Goal: Complete application form: Complete application form

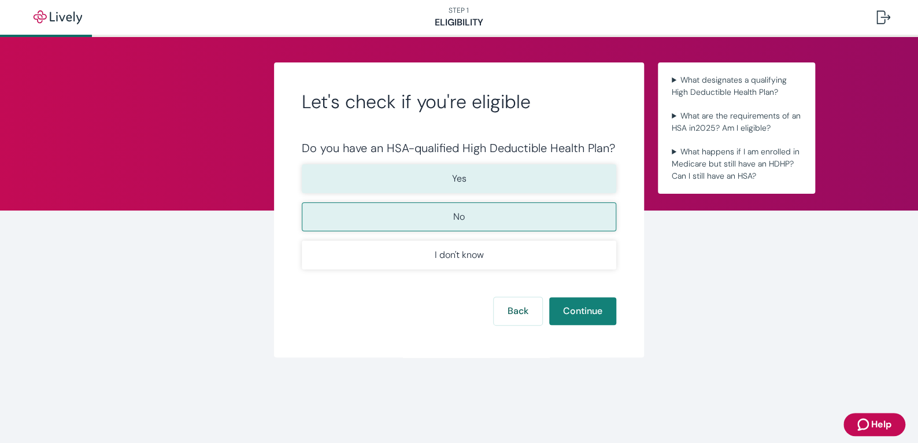
click at [470, 183] on button "Yes" at bounding box center [459, 178] width 315 height 29
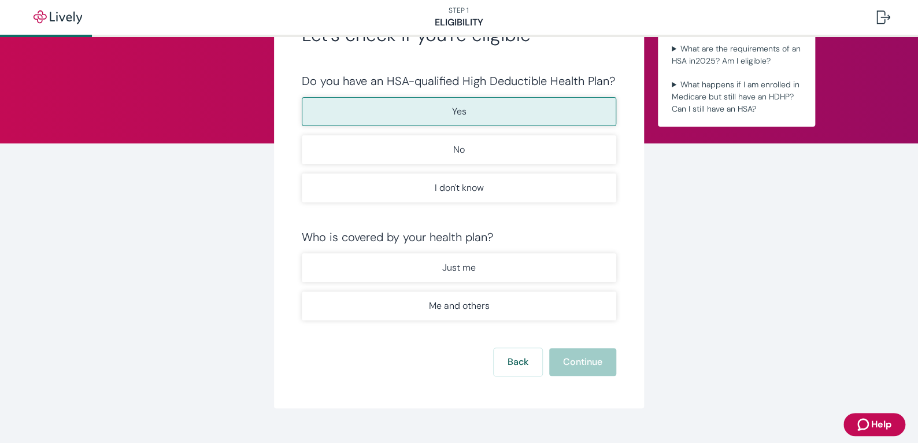
scroll to position [86, 0]
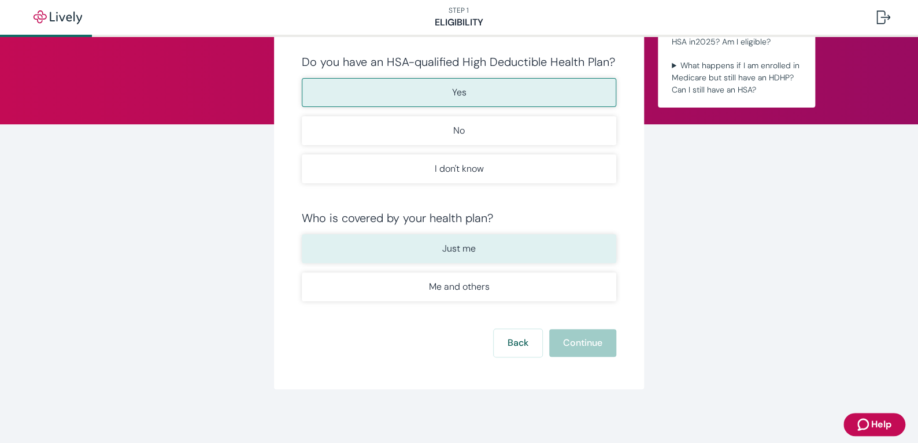
click at [459, 258] on button "Just me" at bounding box center [459, 248] width 315 height 29
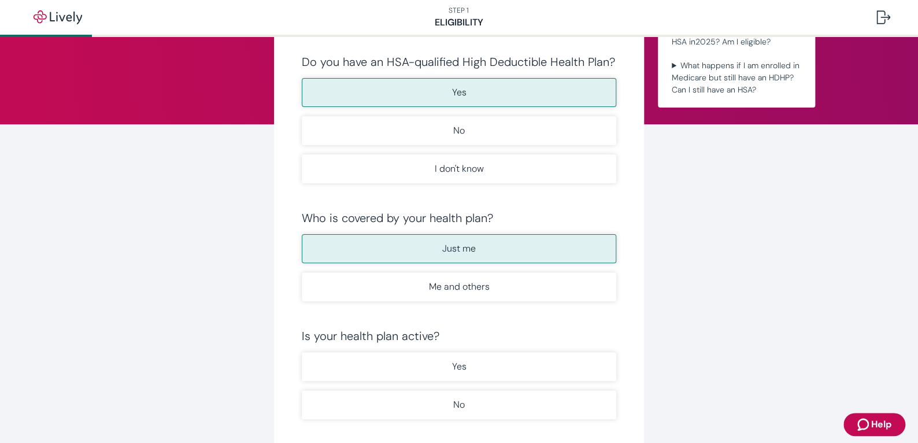
scroll to position [183, 0]
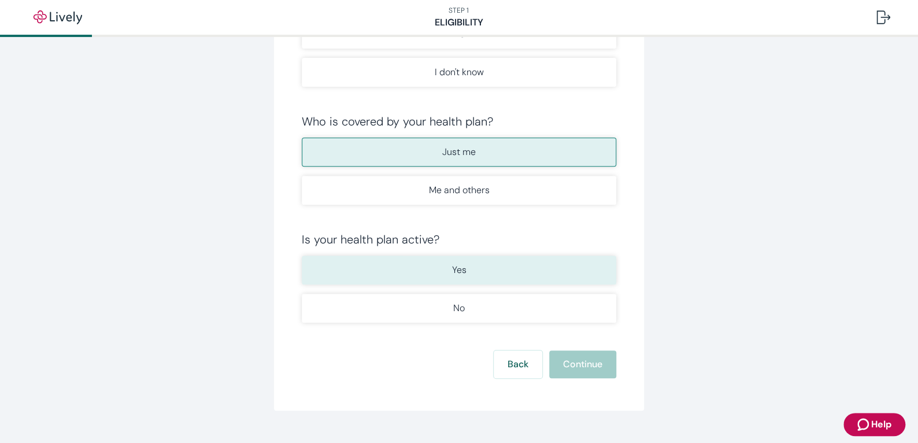
click at [462, 270] on button "Yes" at bounding box center [459, 270] width 315 height 29
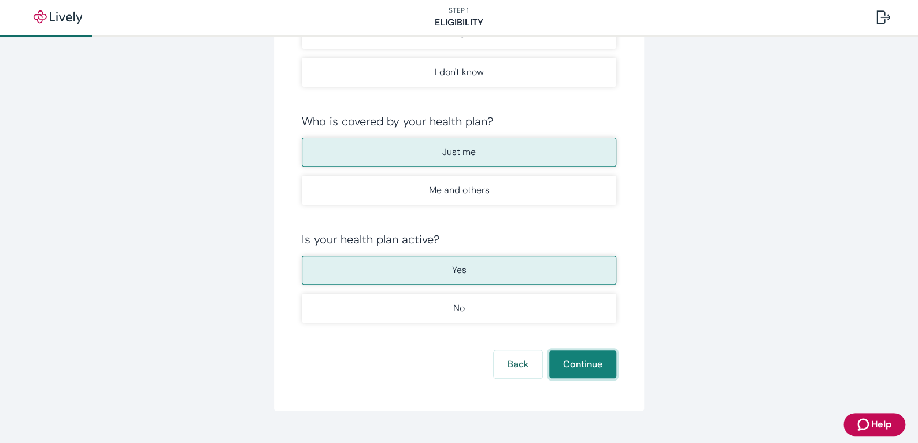
click at [574, 360] on button "Continue" at bounding box center [582, 364] width 67 height 28
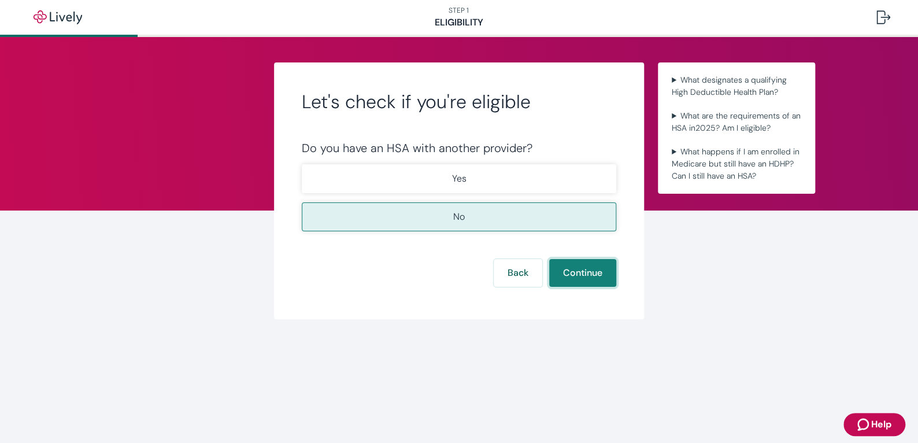
click at [581, 269] on button "Continue" at bounding box center [582, 273] width 67 height 28
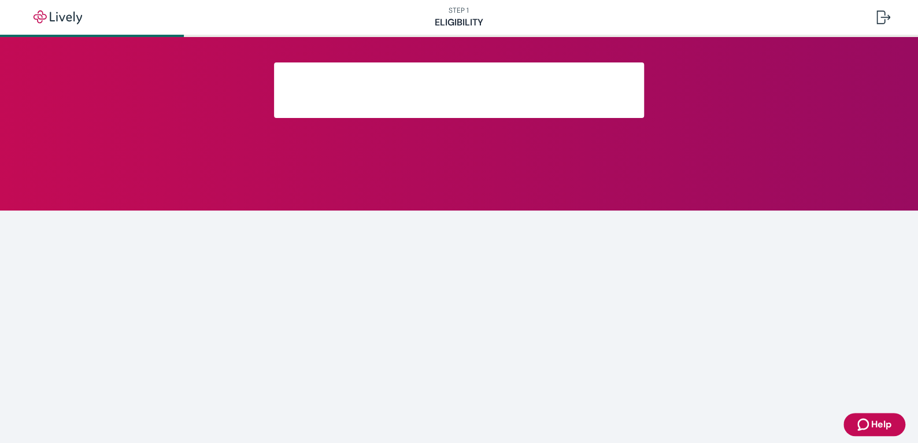
scroll to position [173, 0]
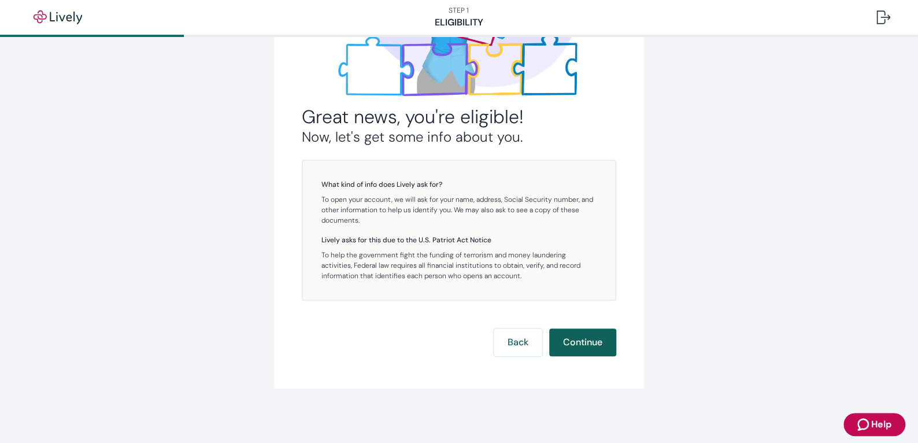
click at [580, 339] on button "Continue" at bounding box center [582, 342] width 67 height 28
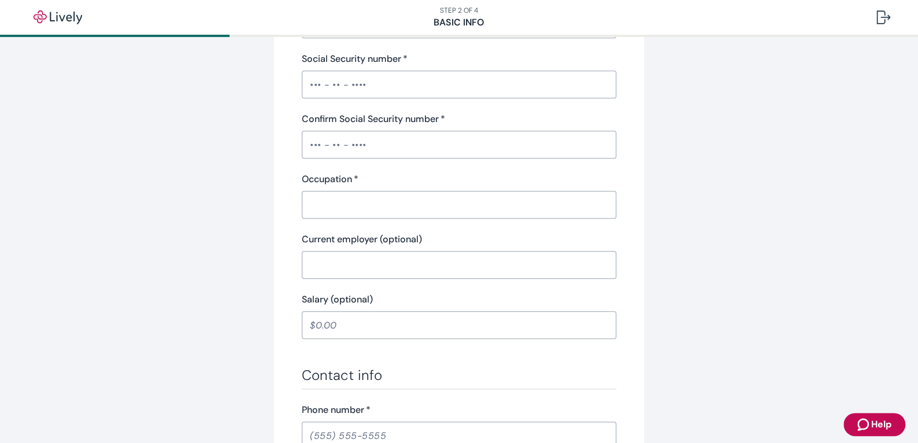
scroll to position [382, 0]
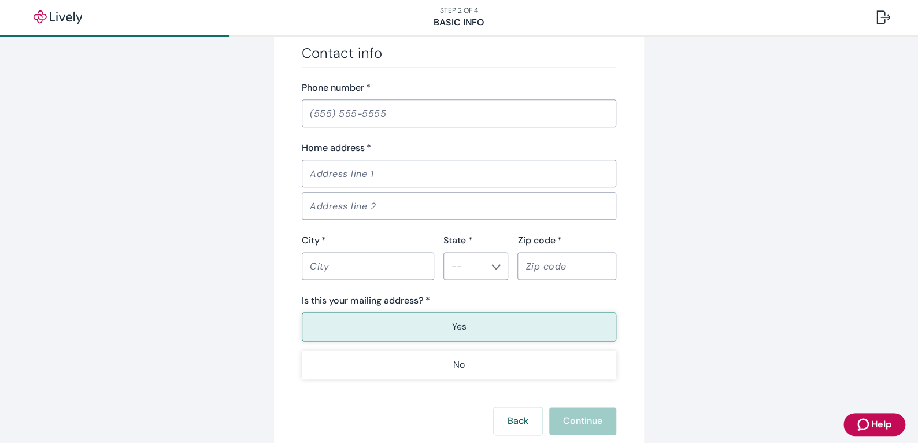
scroll to position [753, 0]
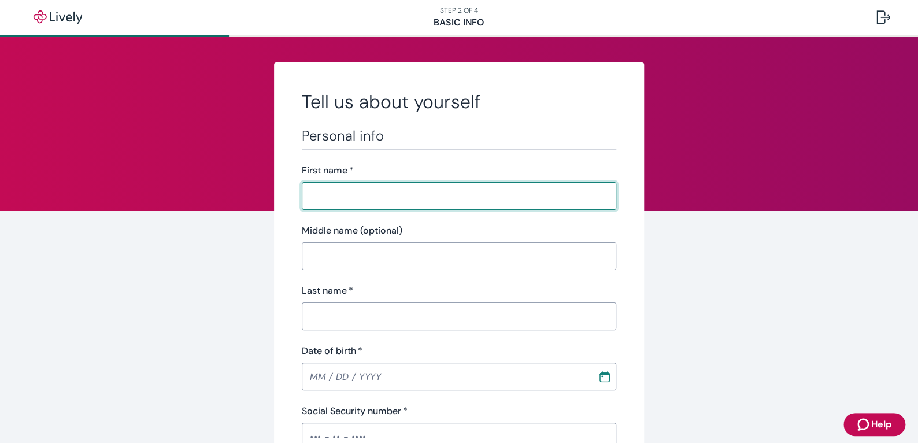
click at [378, 194] on input "First name   *" at bounding box center [459, 195] width 315 height 23
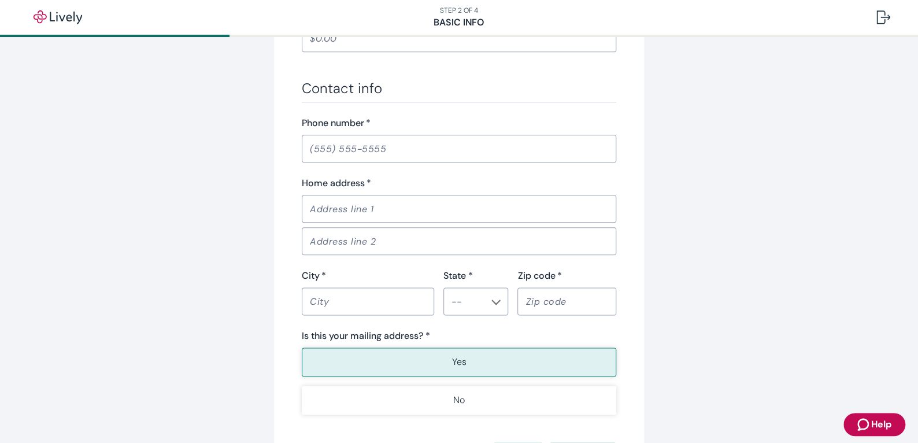
scroll to position [753, 0]
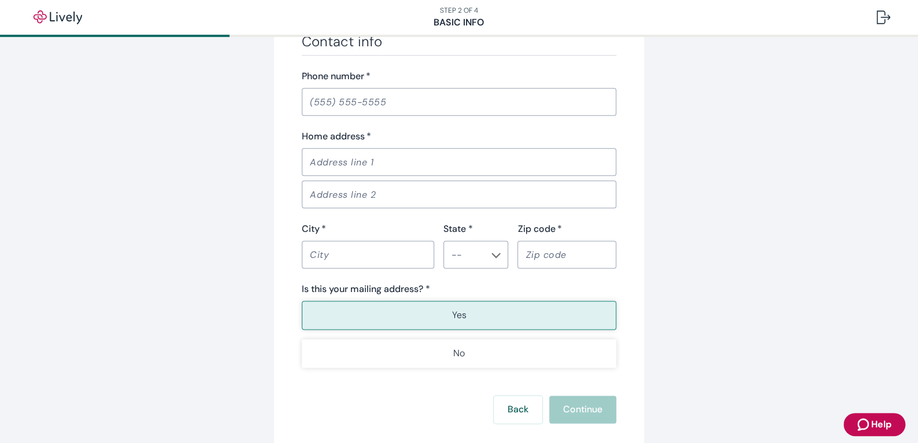
scroll to position [753, 0]
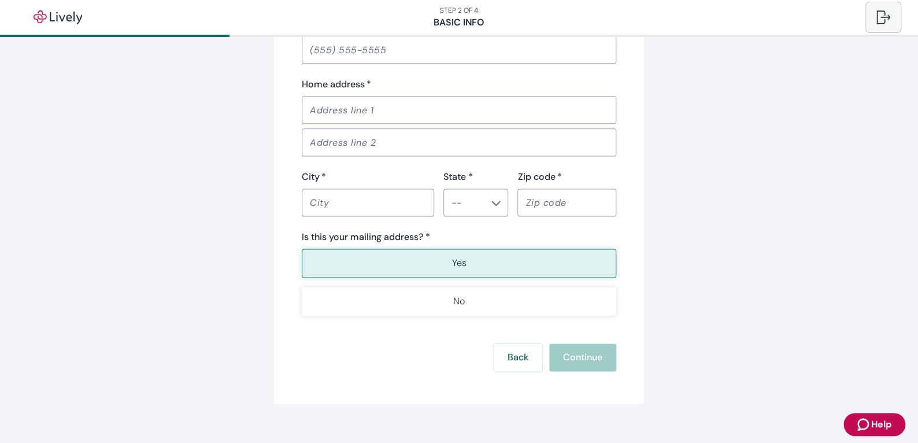
click at [878, 14] on div at bounding box center [884, 17] width 14 height 14
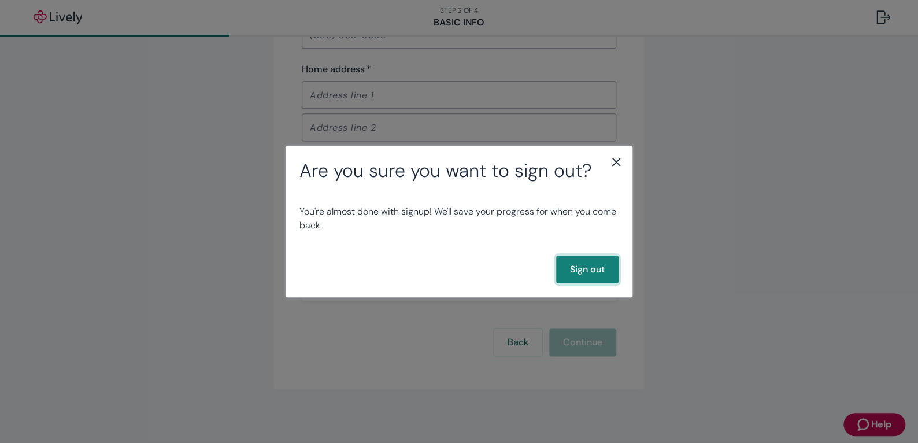
click at [582, 268] on button "Sign out" at bounding box center [587, 270] width 62 height 28
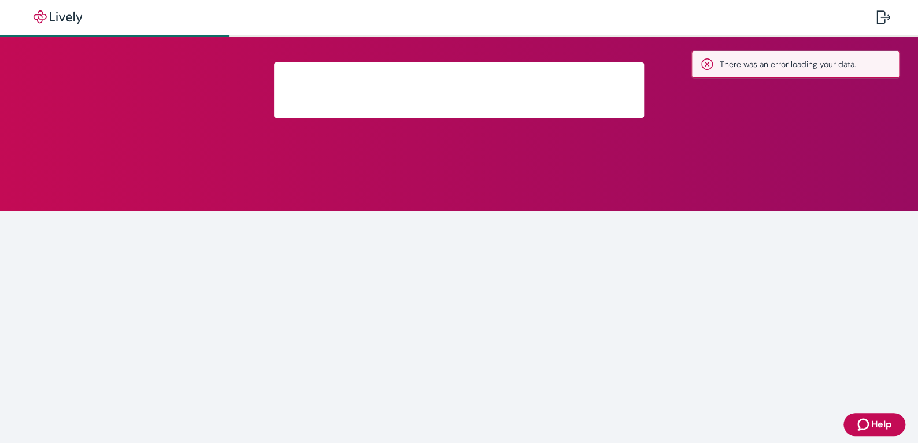
click at [710, 64] on div at bounding box center [459, 90] width 555 height 56
click at [215, 70] on div at bounding box center [459, 90] width 555 height 56
